Goal: Find specific page/section: Find specific page/section

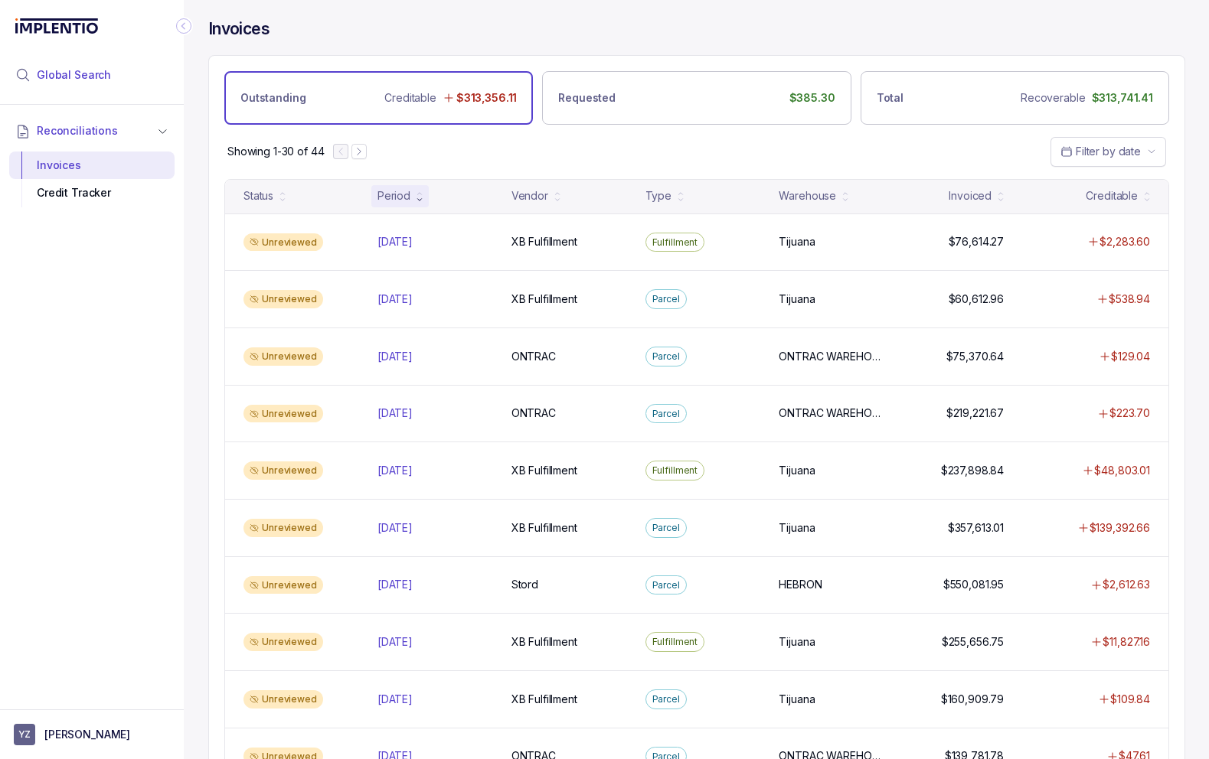
click at [89, 71] on span "Global Search" at bounding box center [74, 74] width 74 height 15
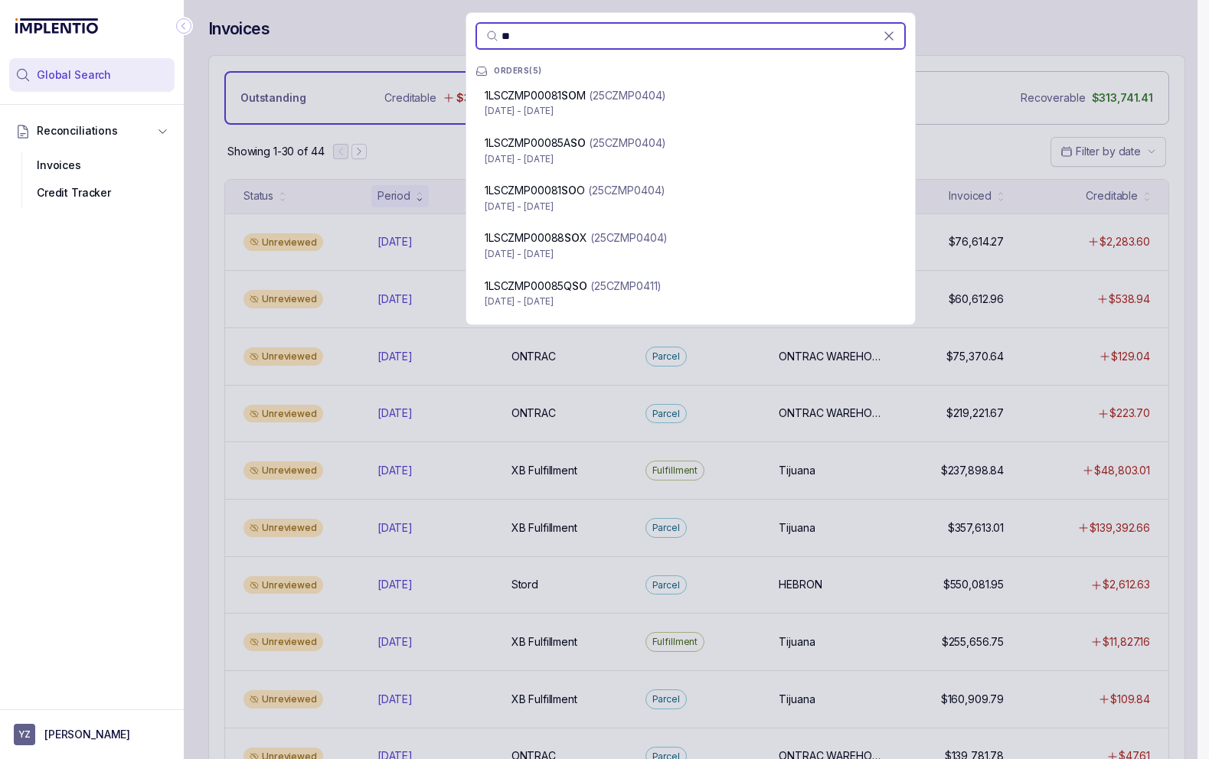
type input "*"
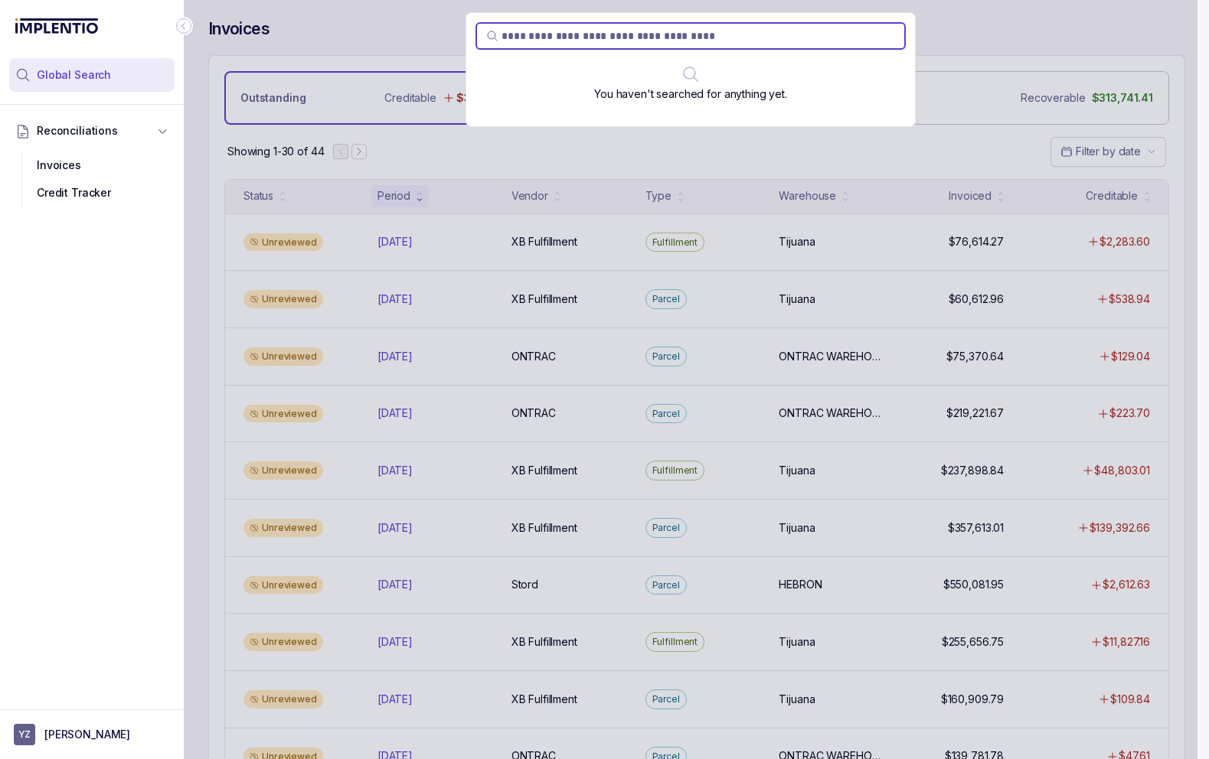
click at [1104, 30] on div "You haven't searched for anything yet." at bounding box center [690, 379] width 1013 height 759
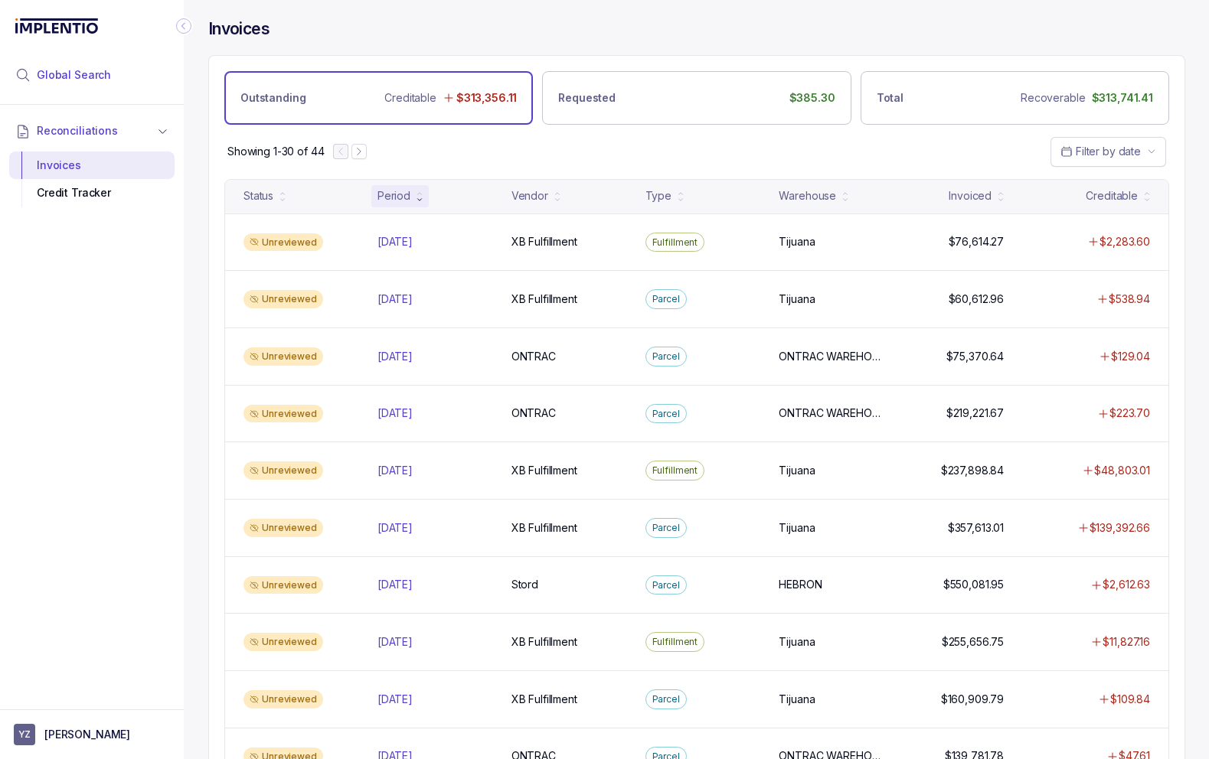
scroll to position [1, 0]
click at [71, 74] on span "Global Search" at bounding box center [74, 74] width 74 height 15
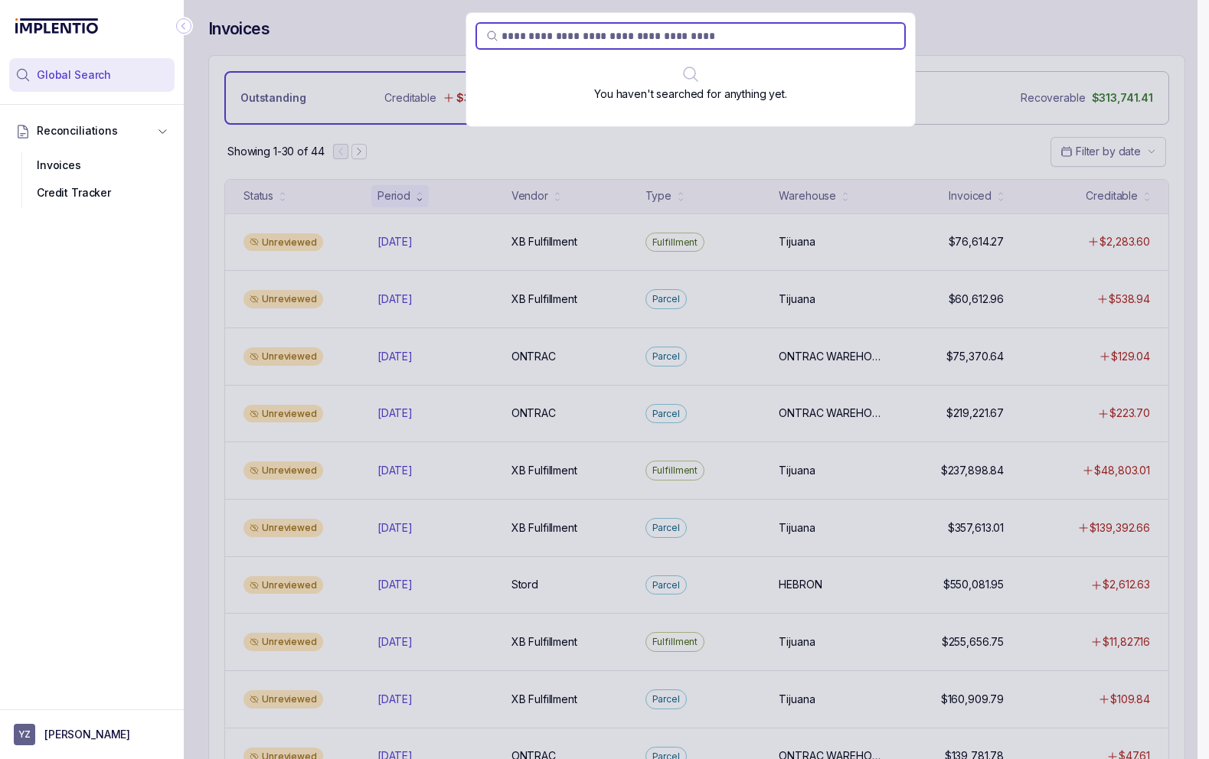
scroll to position [0, 0]
paste input "*********"
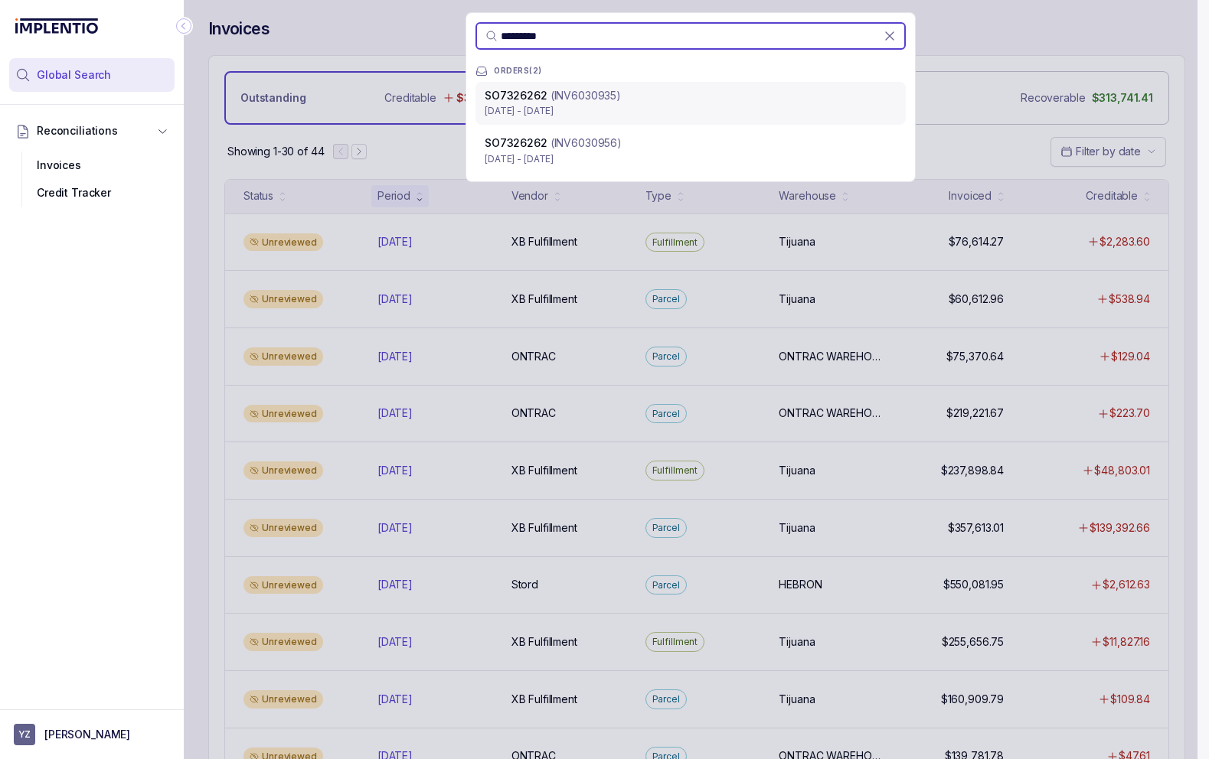
type input "*********"
click at [566, 95] on p "(INV6030935)" at bounding box center [585, 95] width 70 height 15
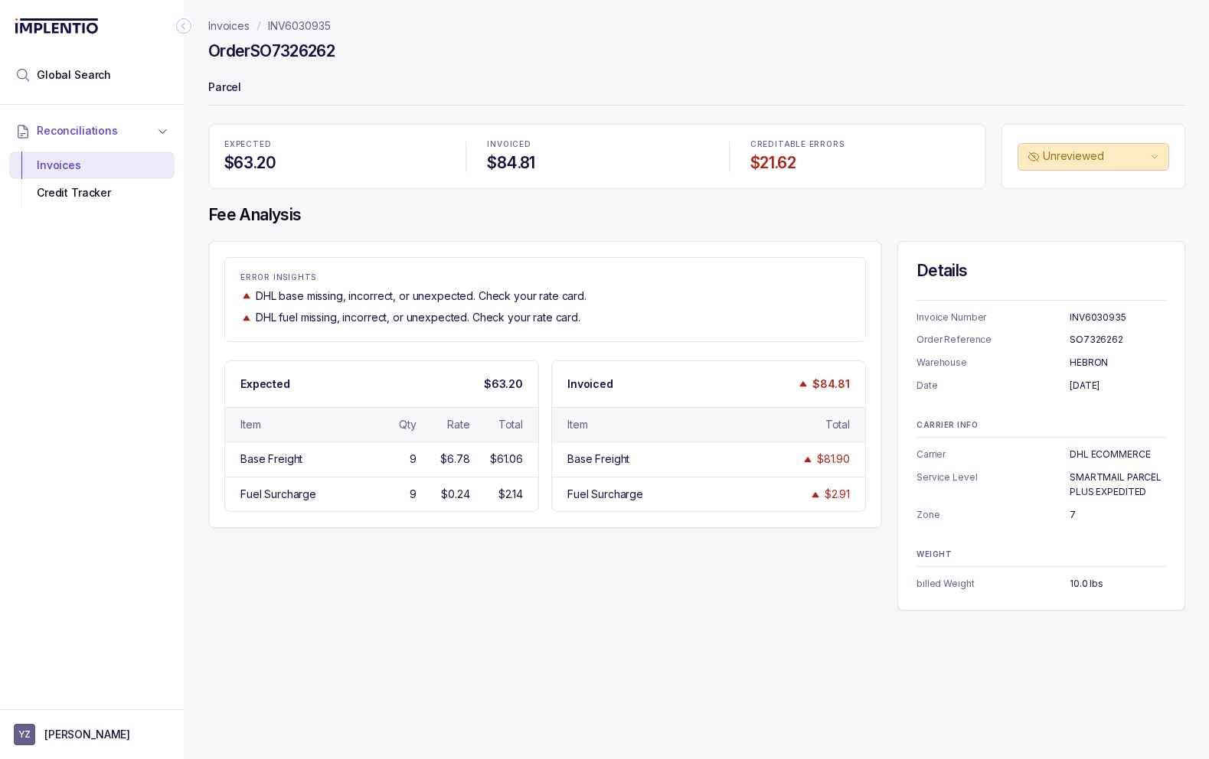
drag, startPoint x: 258, startPoint y: 51, endPoint x: 351, endPoint y: 51, distance: 93.4
click at [351, 51] on div "Order SO7326262" at bounding box center [696, 54] width 977 height 28
copy h4 "SO7326262"
drag, startPoint x: 442, startPoint y: 455, endPoint x: 476, endPoint y: 457, distance: 33.7
click at [476, 457] on div "Base Freight 9 $6.78 $61.06" at bounding box center [381, 459] width 313 height 34
